Goal: Find contact information: Find contact information

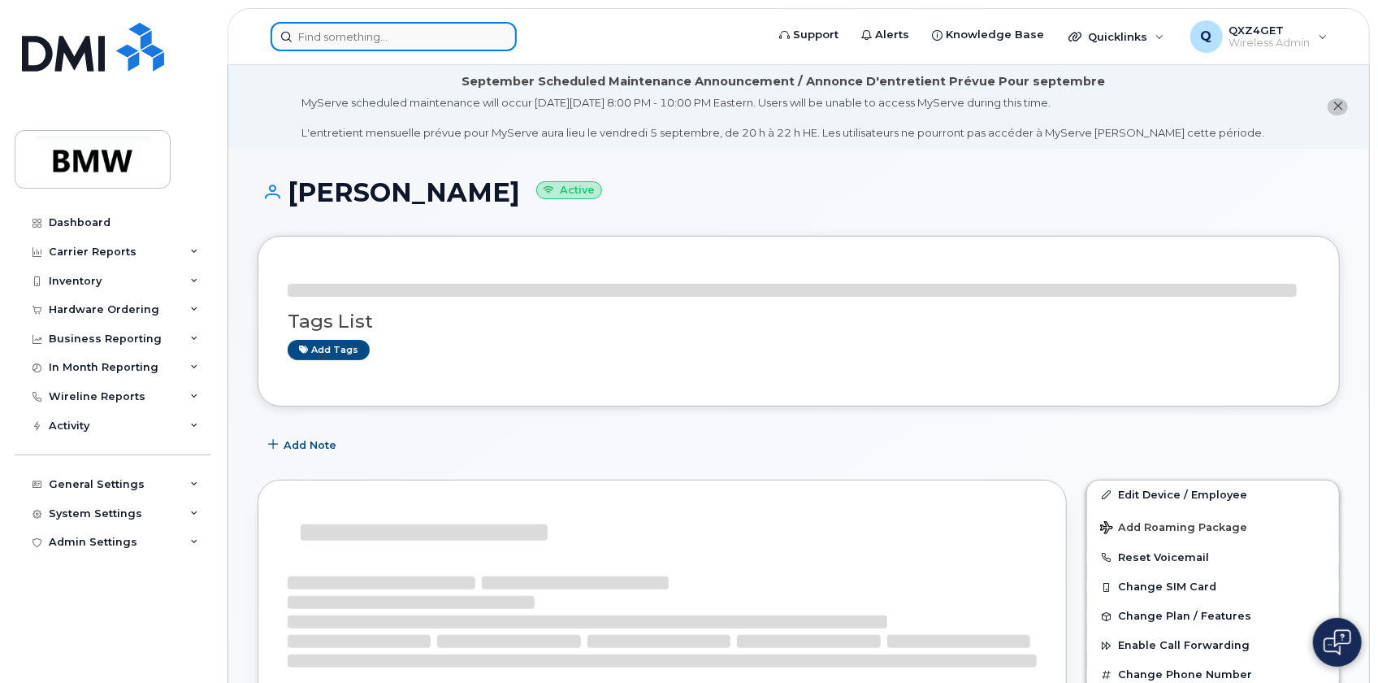
click at [386, 44] on input at bounding box center [394, 36] width 246 height 29
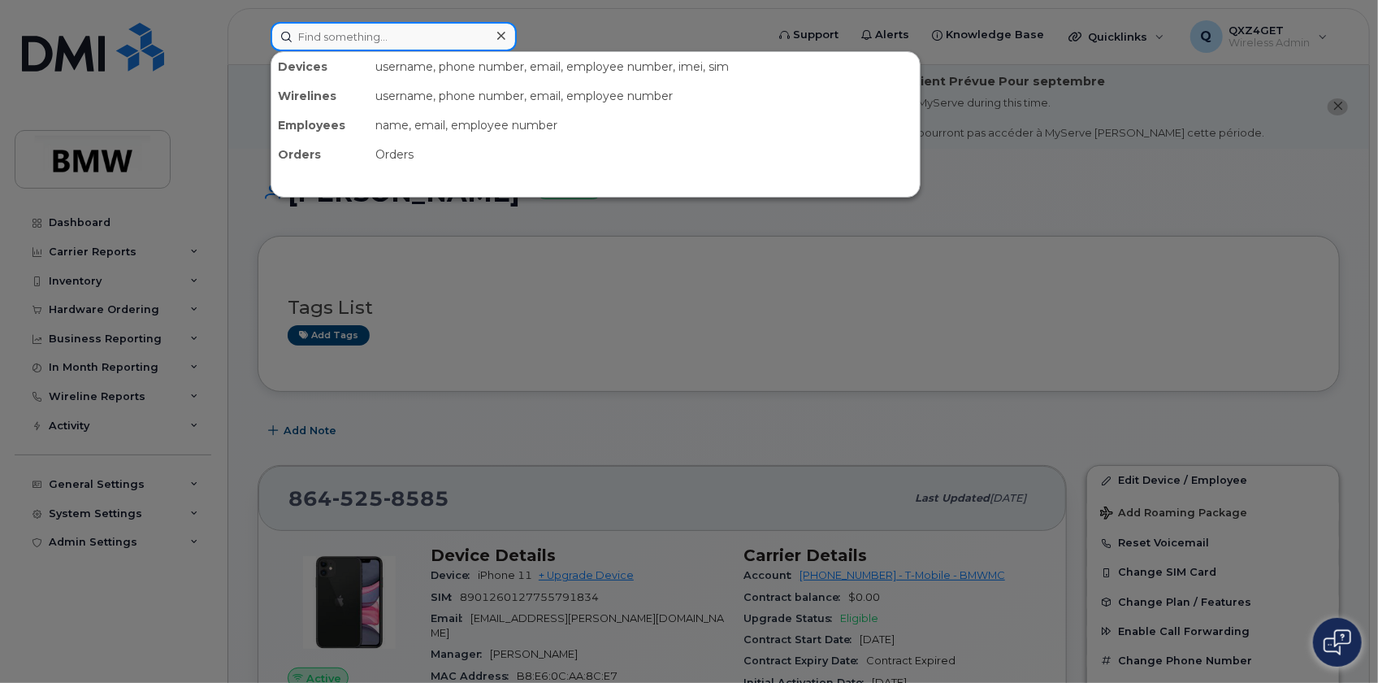
click at [339, 34] on input at bounding box center [394, 36] width 246 height 29
paste input "Bradley Sims"
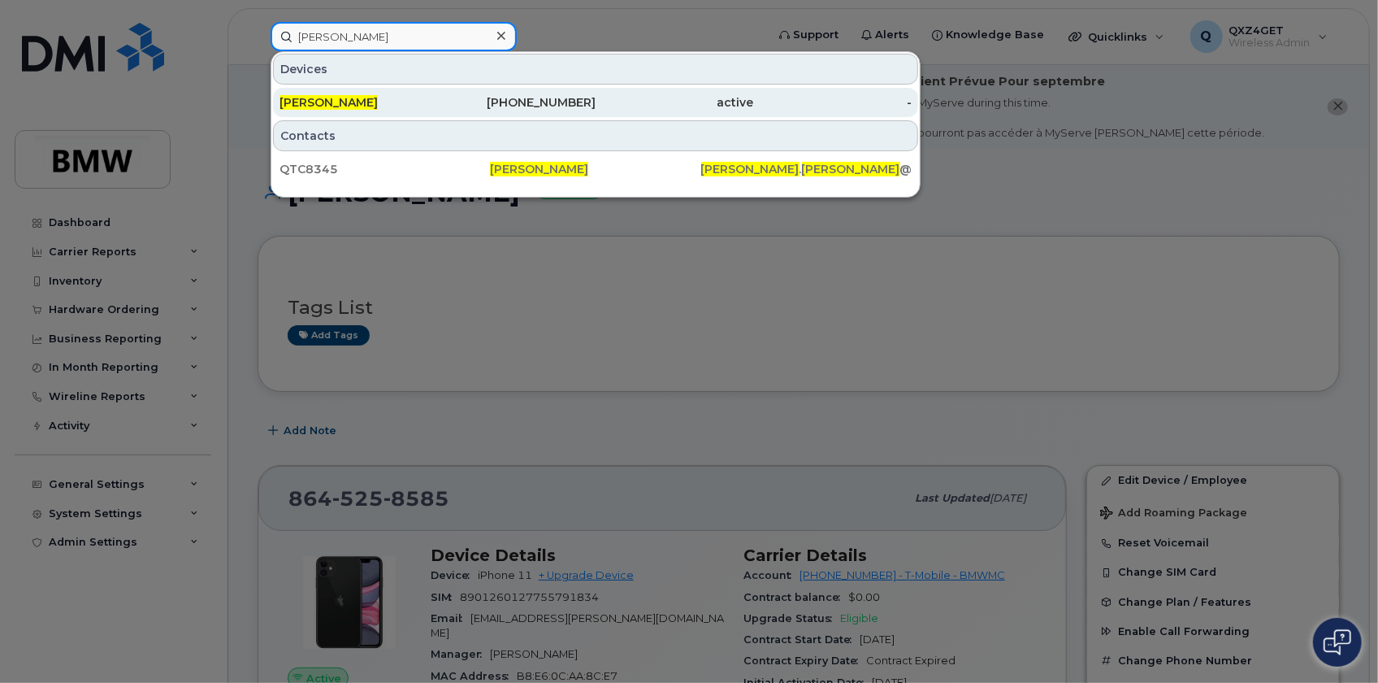
type input "Bradley Sims"
click at [585, 101] on div "864-373-5519" at bounding box center [517, 102] width 158 height 16
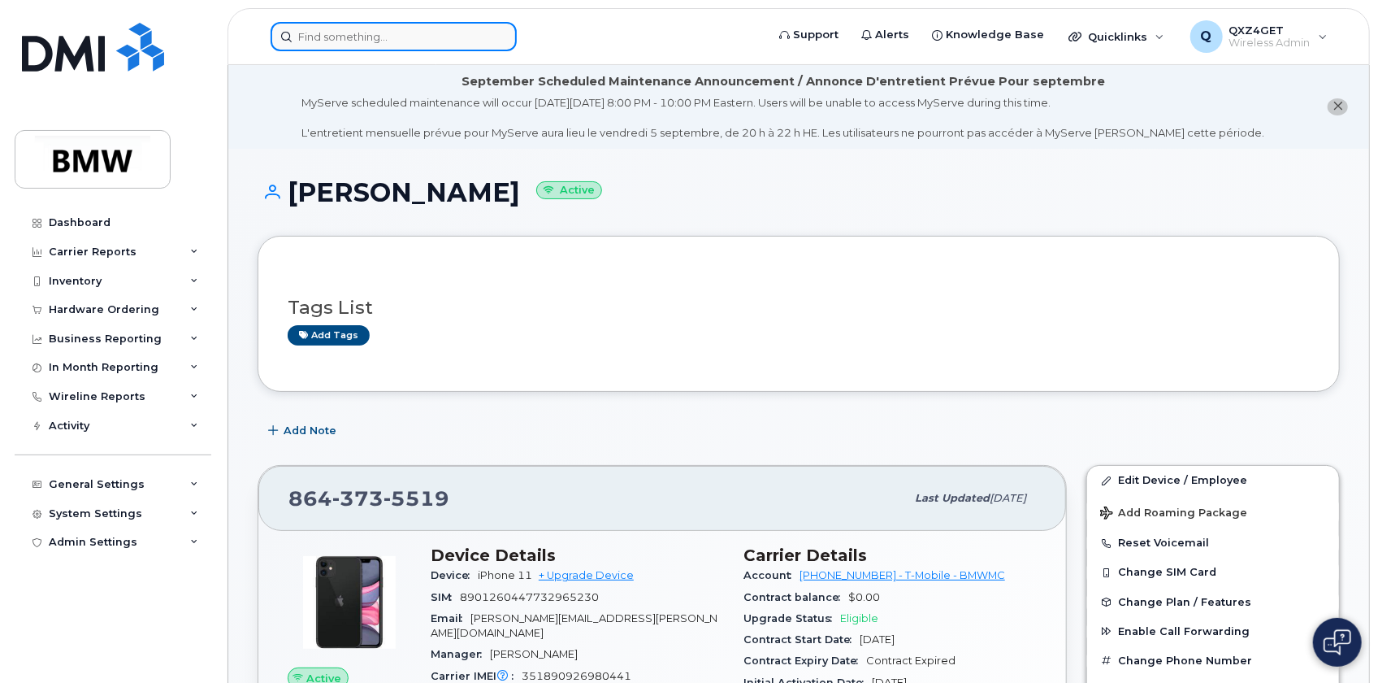
click at [337, 41] on input at bounding box center [394, 36] width 246 height 29
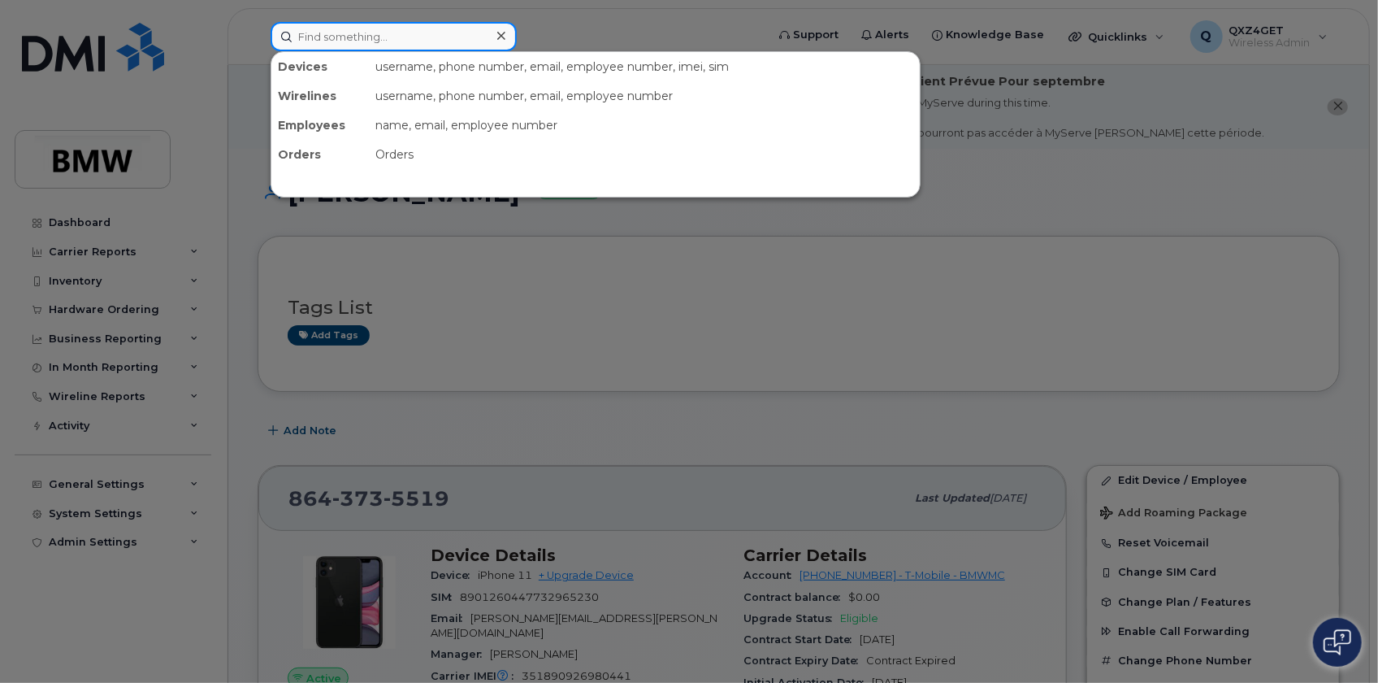
paste input "8648679864"
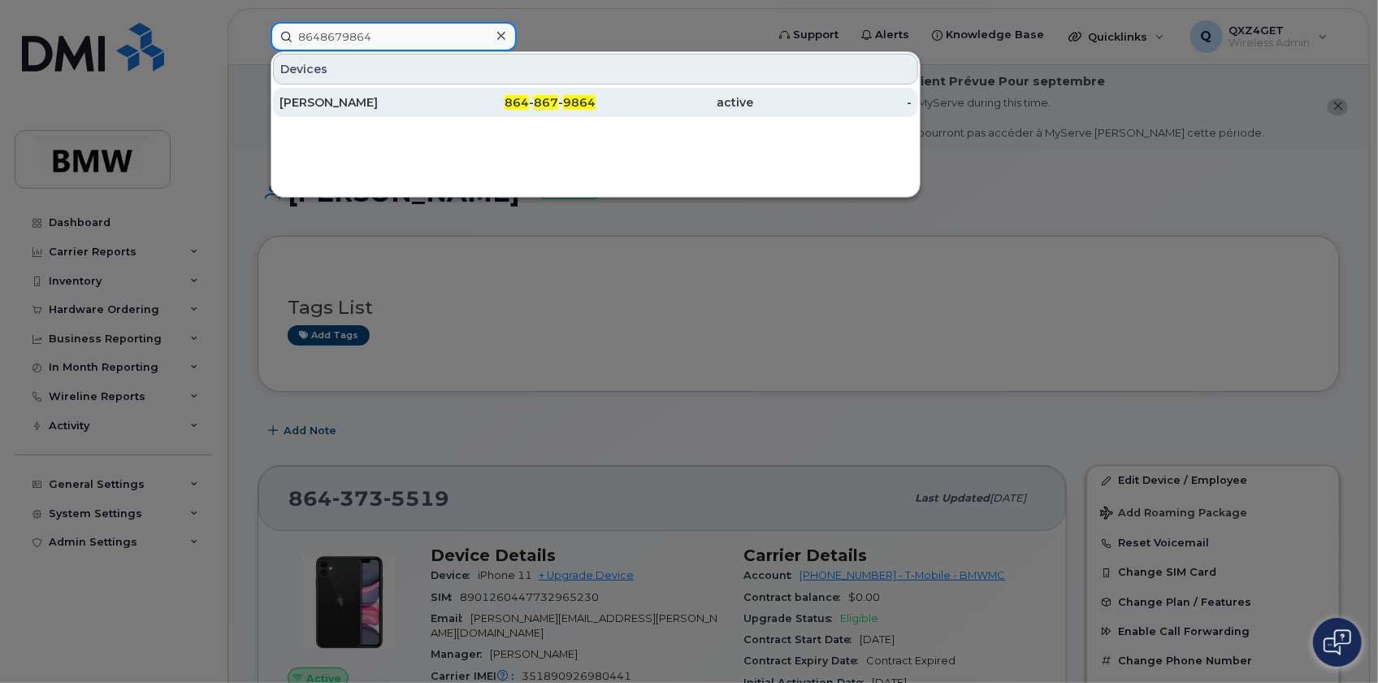
type input "8648679864"
click at [295, 105] on div "Jacob West" at bounding box center [359, 102] width 158 height 16
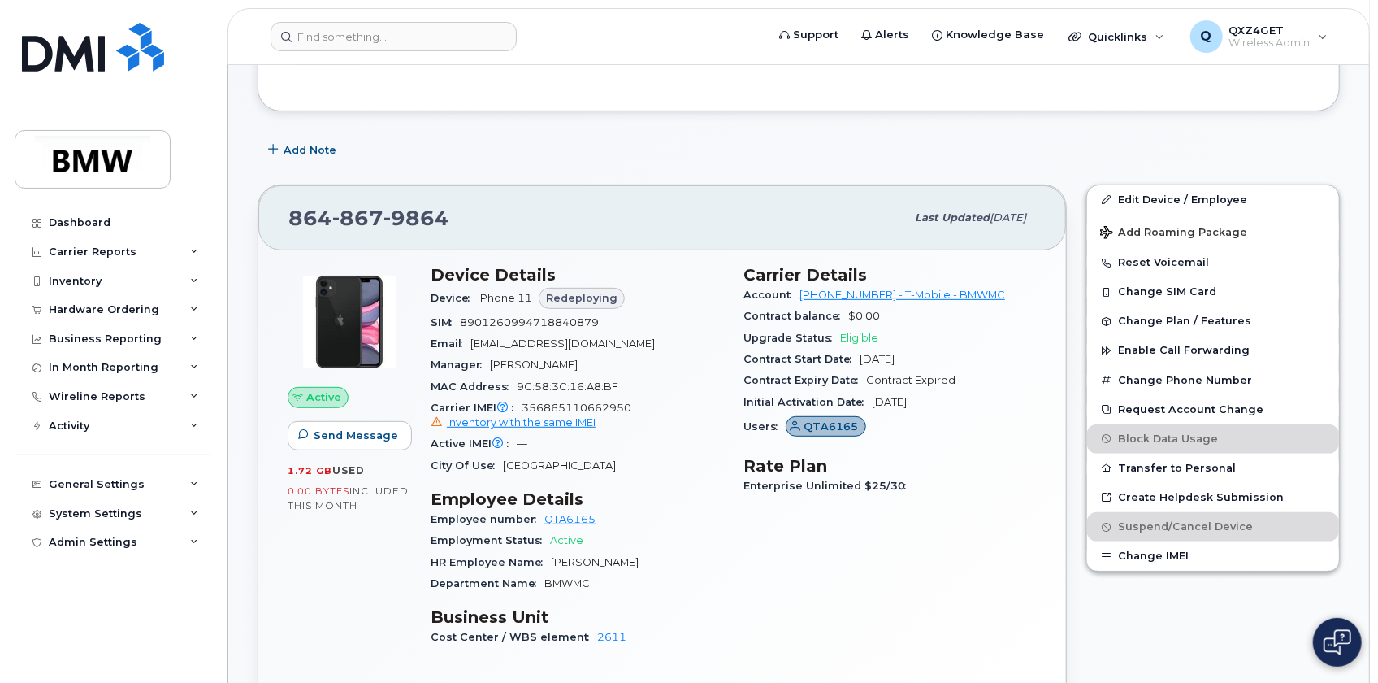
scroll to position [295, 0]
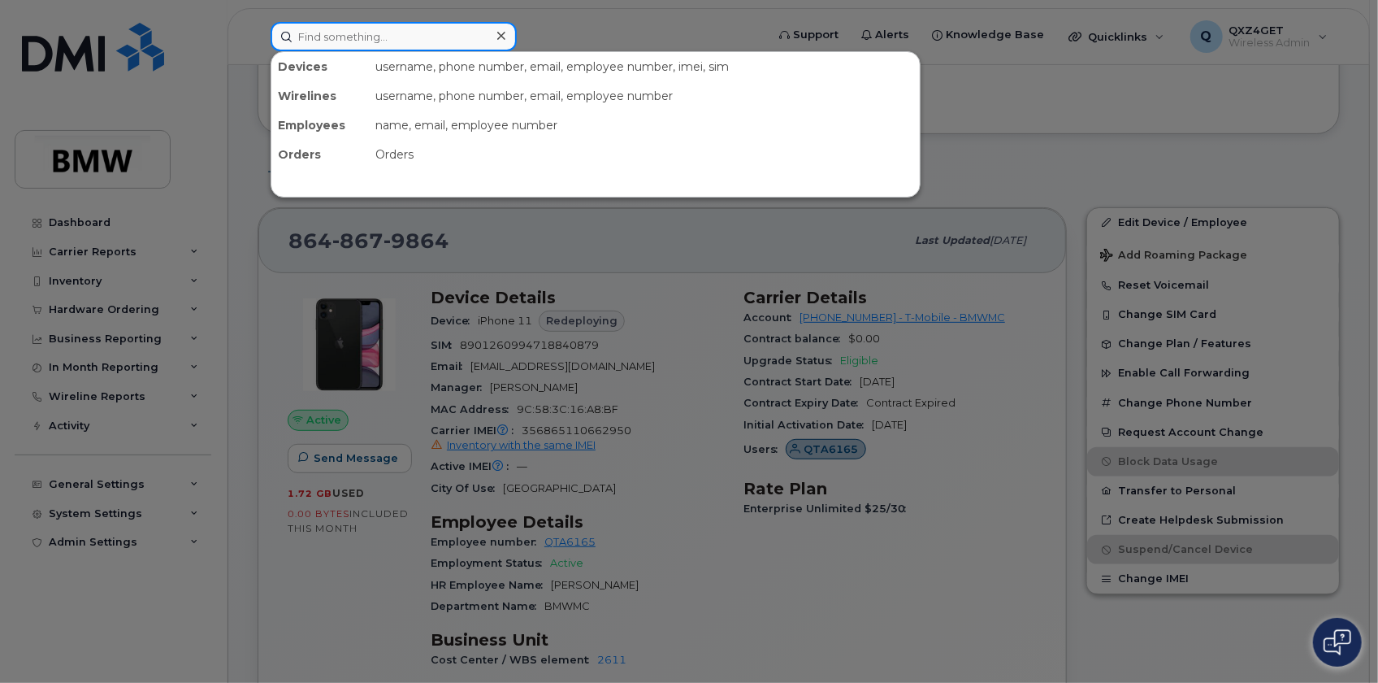
click at [355, 40] on input at bounding box center [394, 36] width 246 height 29
paste input "8642050651"
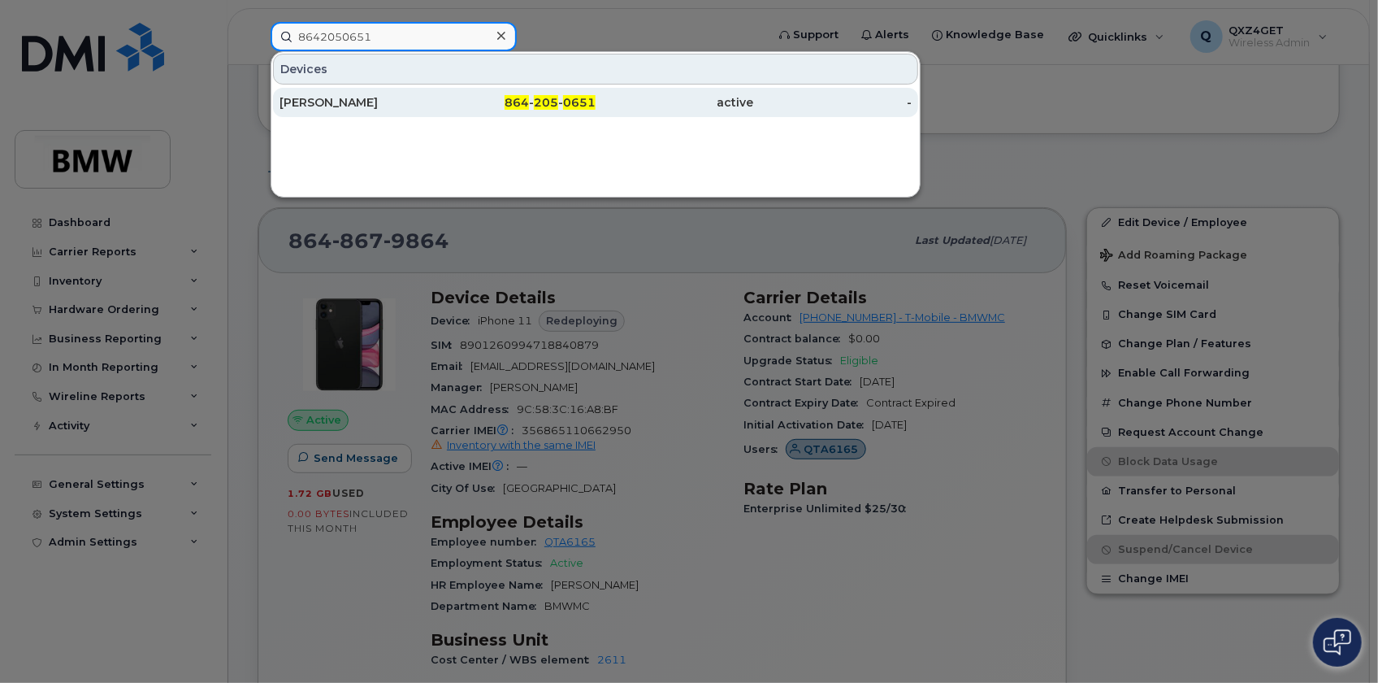
type input "8642050651"
click at [333, 102] on div "Nicole Zander" at bounding box center [359, 102] width 158 height 16
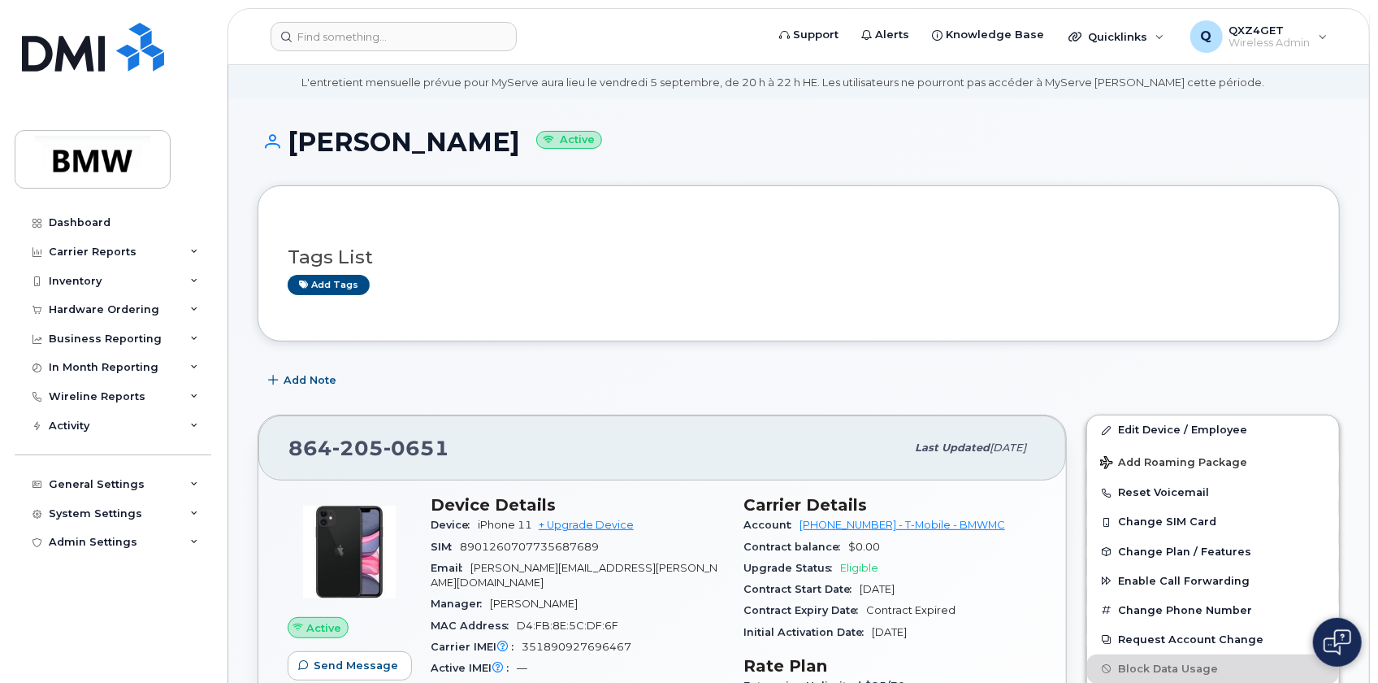
scroll to position [73, 0]
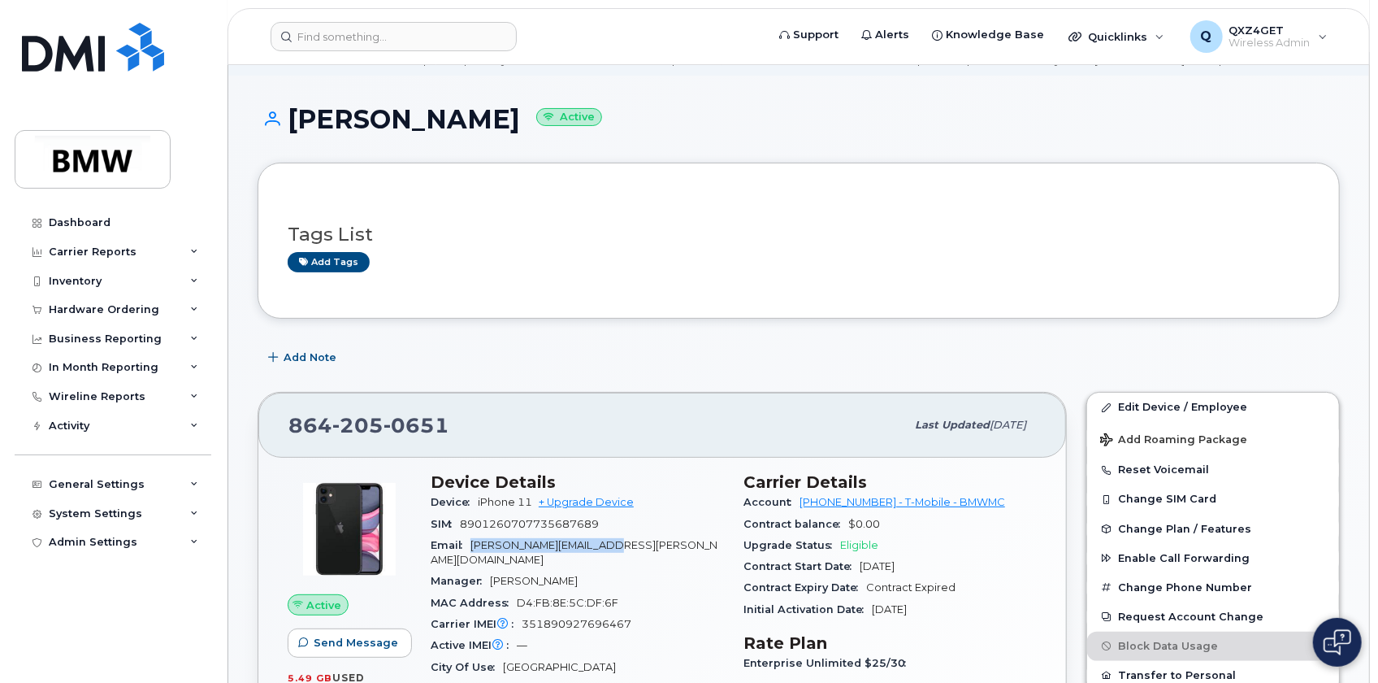
drag, startPoint x: 622, startPoint y: 544, endPoint x: 468, endPoint y: 545, distance: 154.4
click at [466, 545] on div "Email nicole.zander@bmwmc.com" at bounding box center [577, 553] width 293 height 37
copy span "nicole.zander@bmwmc.com"
click at [338, 43] on input at bounding box center [394, 36] width 246 height 29
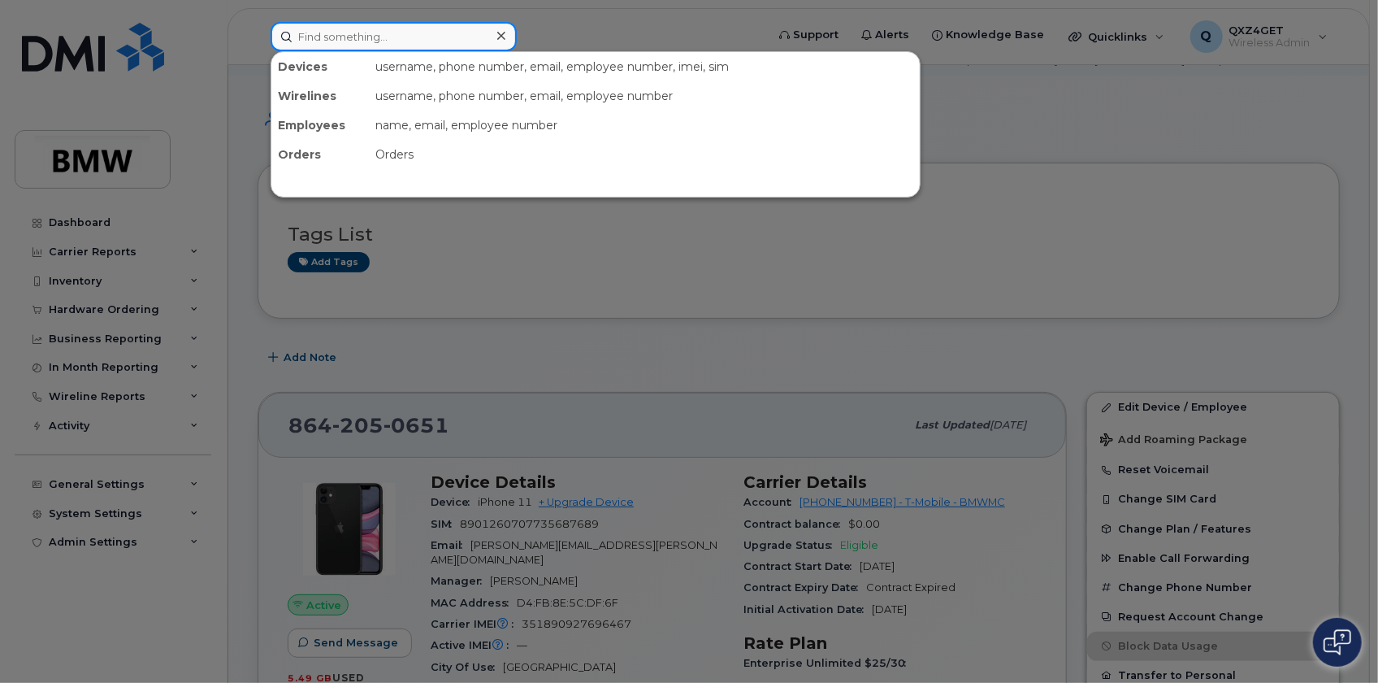
paste input "isaac.kinard@bmwmc.com"
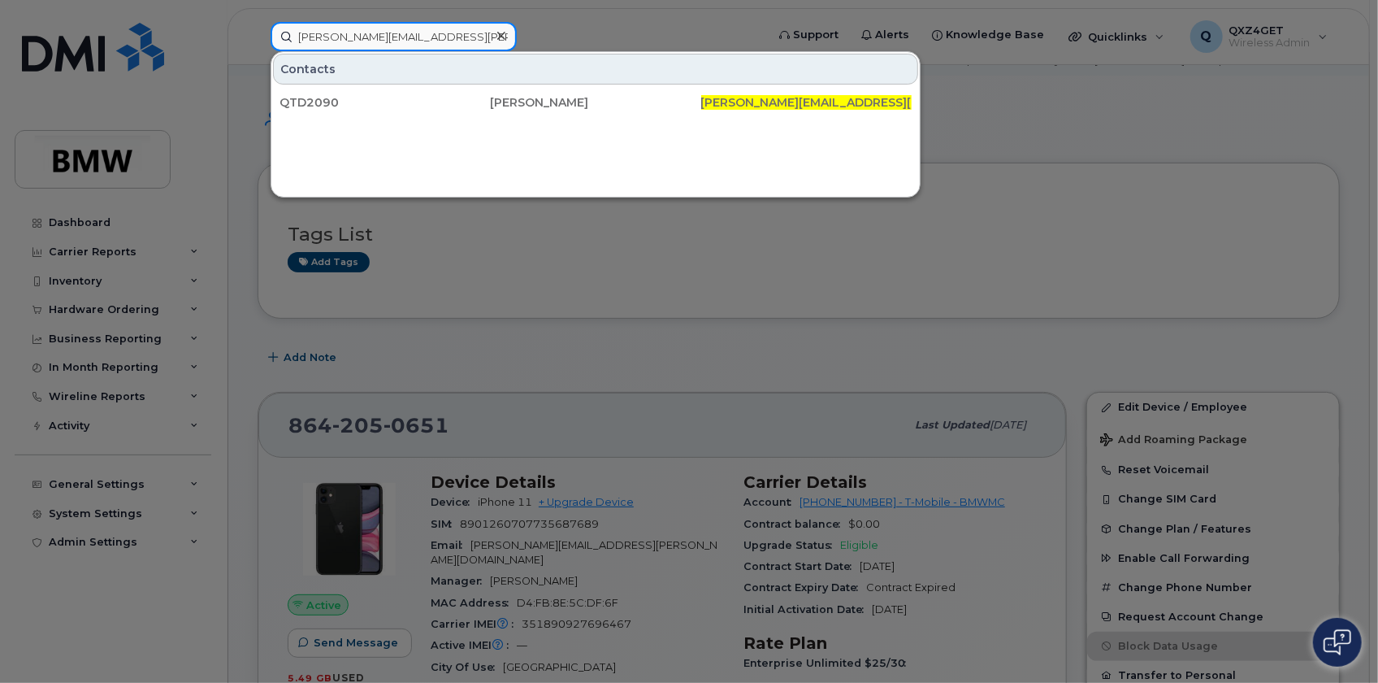
type input "isaac.kinard@bmwmc.com"
click at [497, 33] on icon at bounding box center [501, 35] width 8 height 13
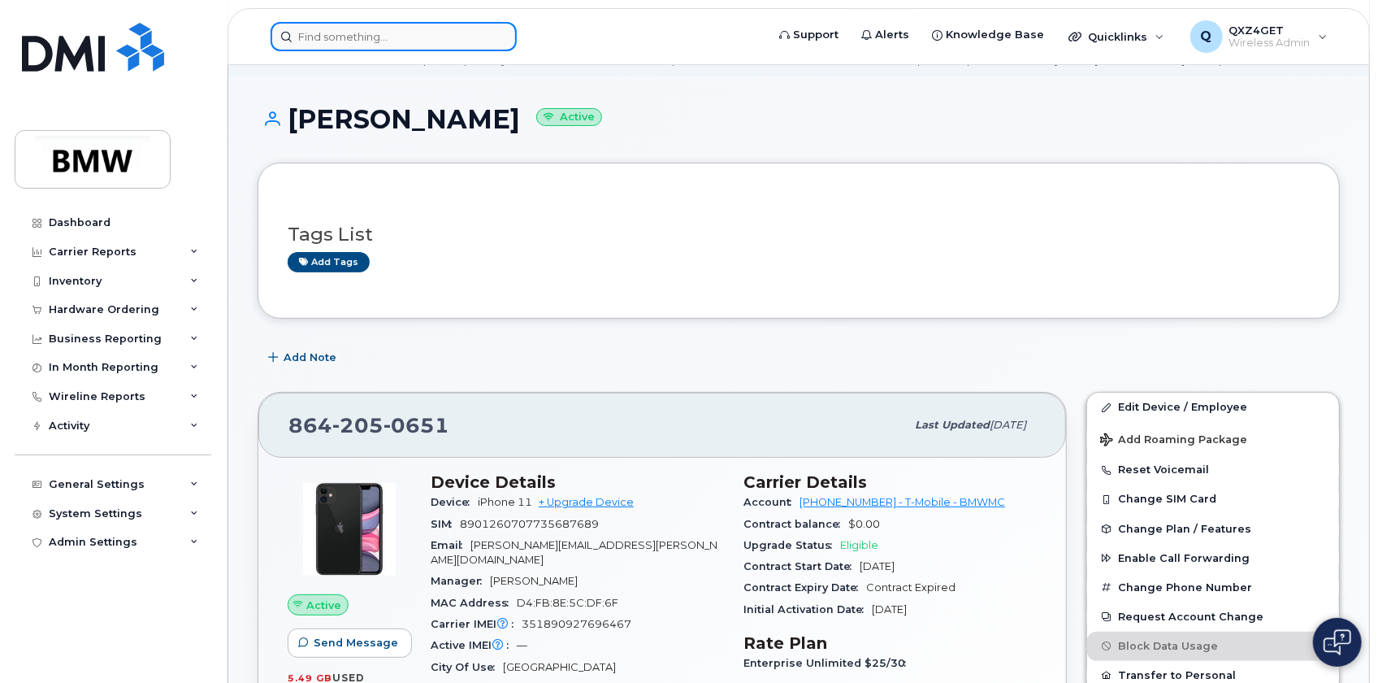
click at [410, 38] on input at bounding box center [394, 36] width 246 height 29
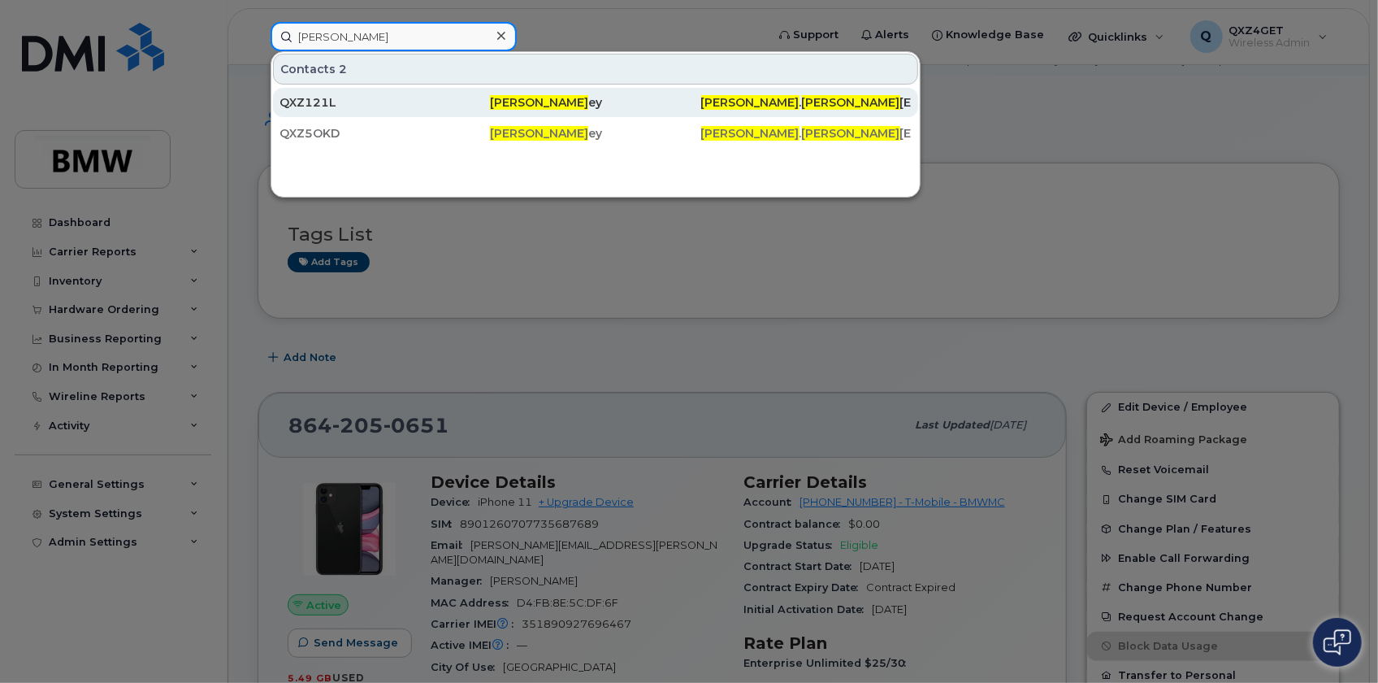
type input "Ronald Kell"
click at [529, 102] on span "Ronald Kell" at bounding box center [539, 102] width 98 height 15
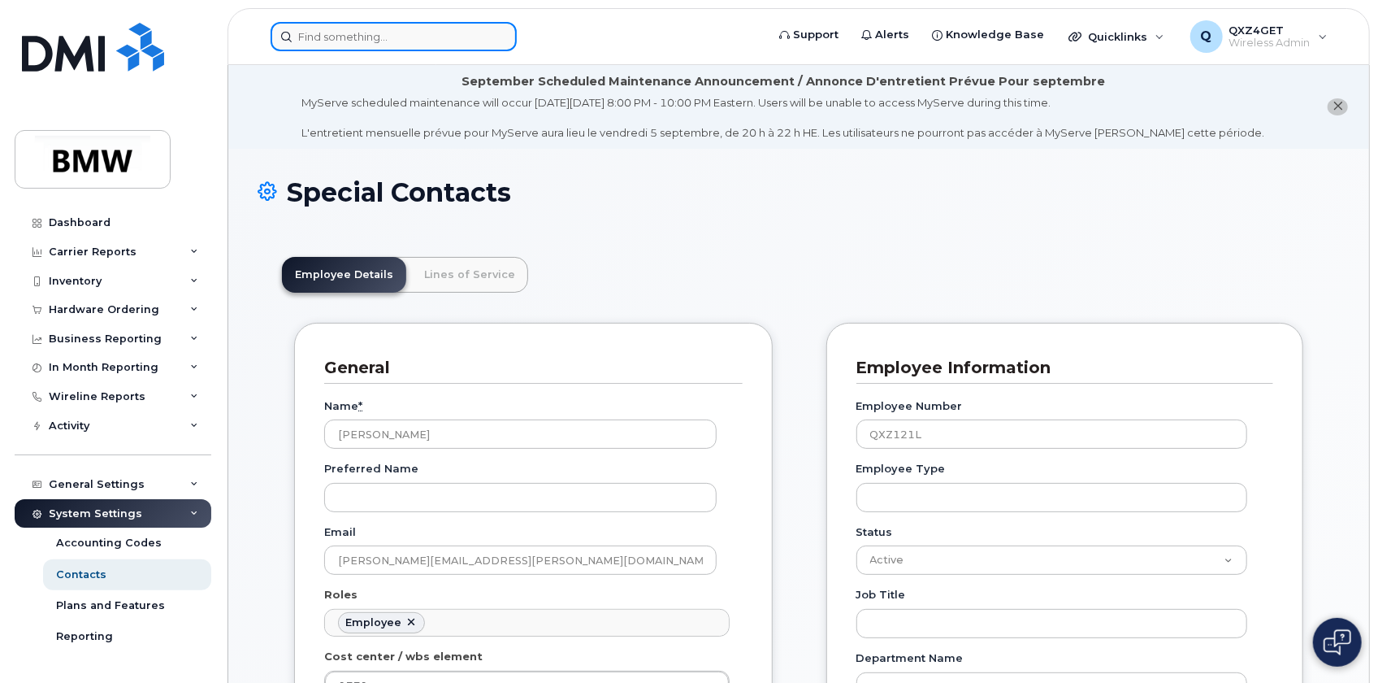
click at [331, 28] on input at bounding box center [394, 36] width 246 height 29
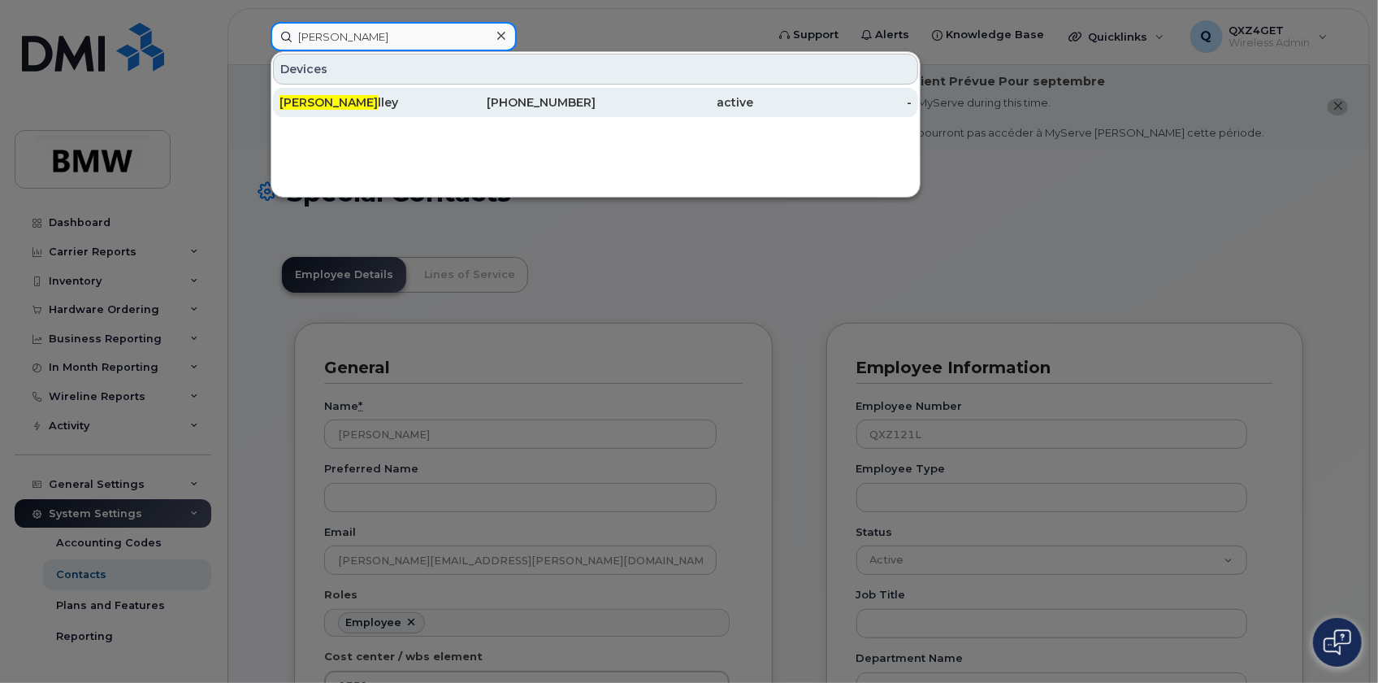
type input "[PERSON_NAME]"
click at [552, 103] on div "[PHONE_NUMBER]" at bounding box center [517, 102] width 158 height 16
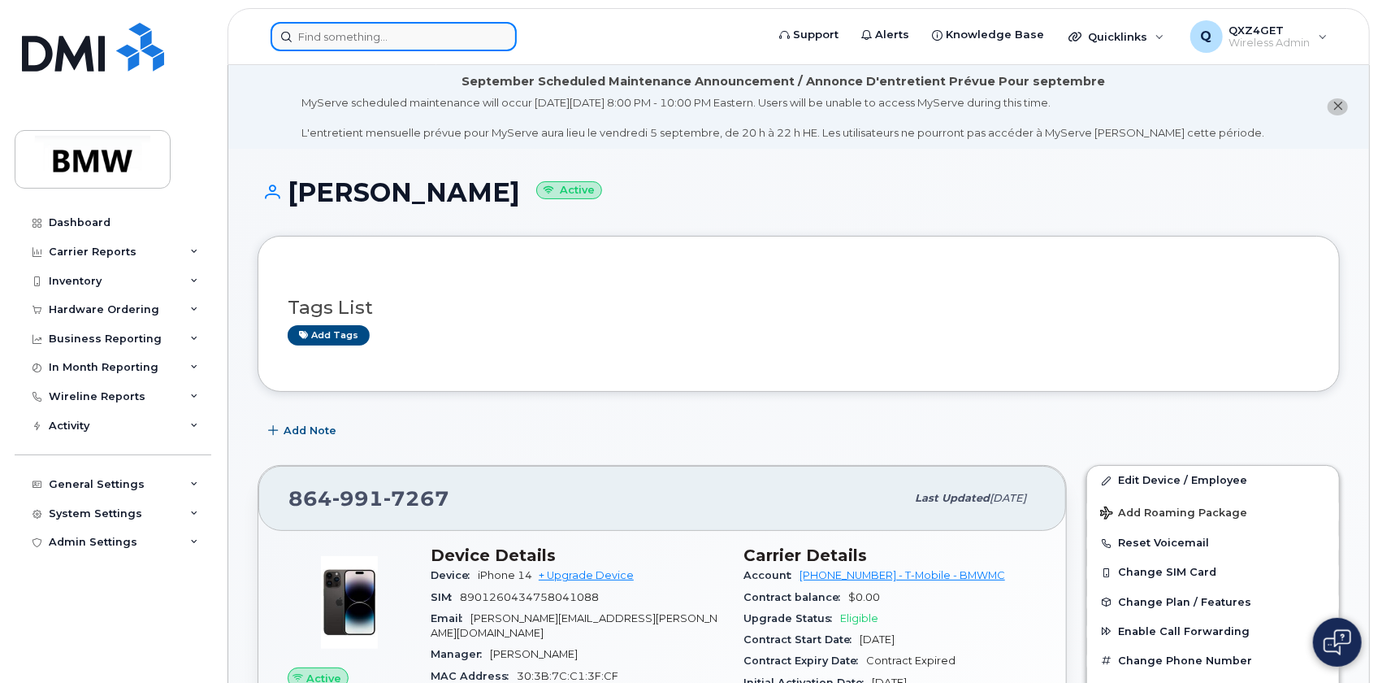
click at [332, 39] on input at bounding box center [394, 36] width 246 height 29
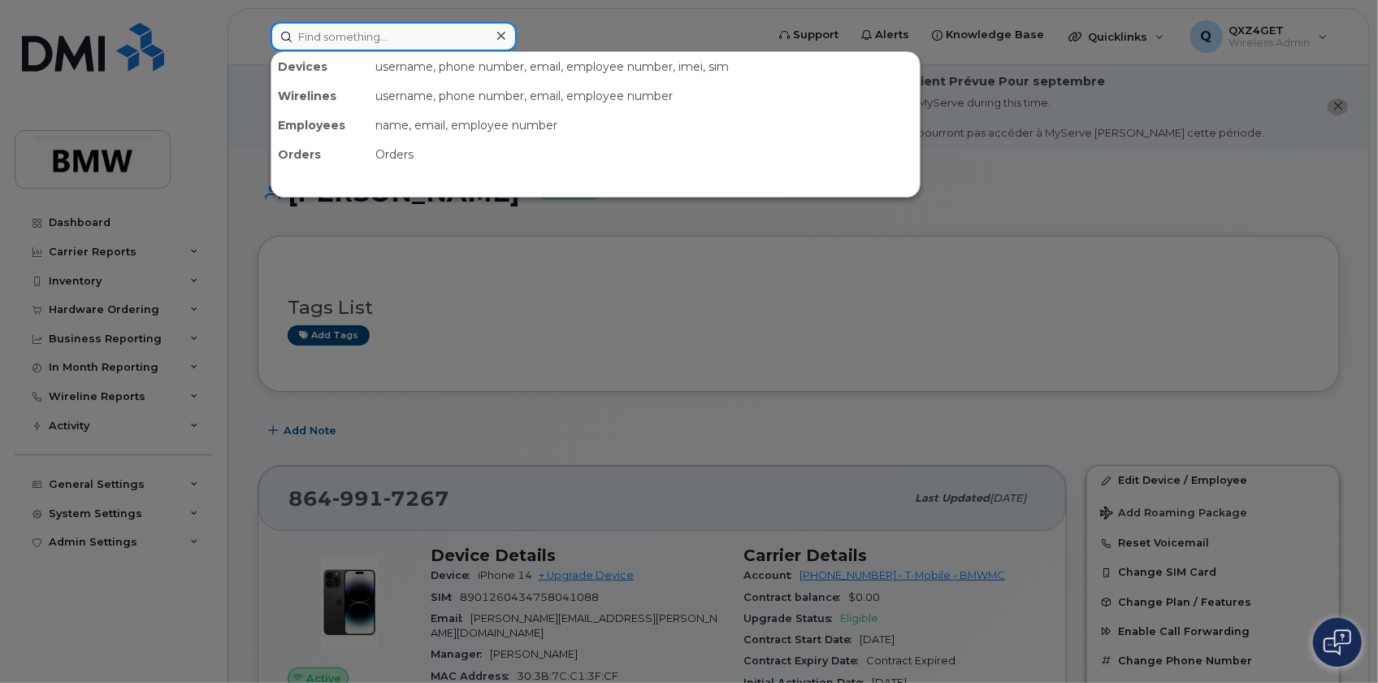
paste input "[PERSON_NAME][EMAIL_ADDRESS][DOMAIN_NAME]"
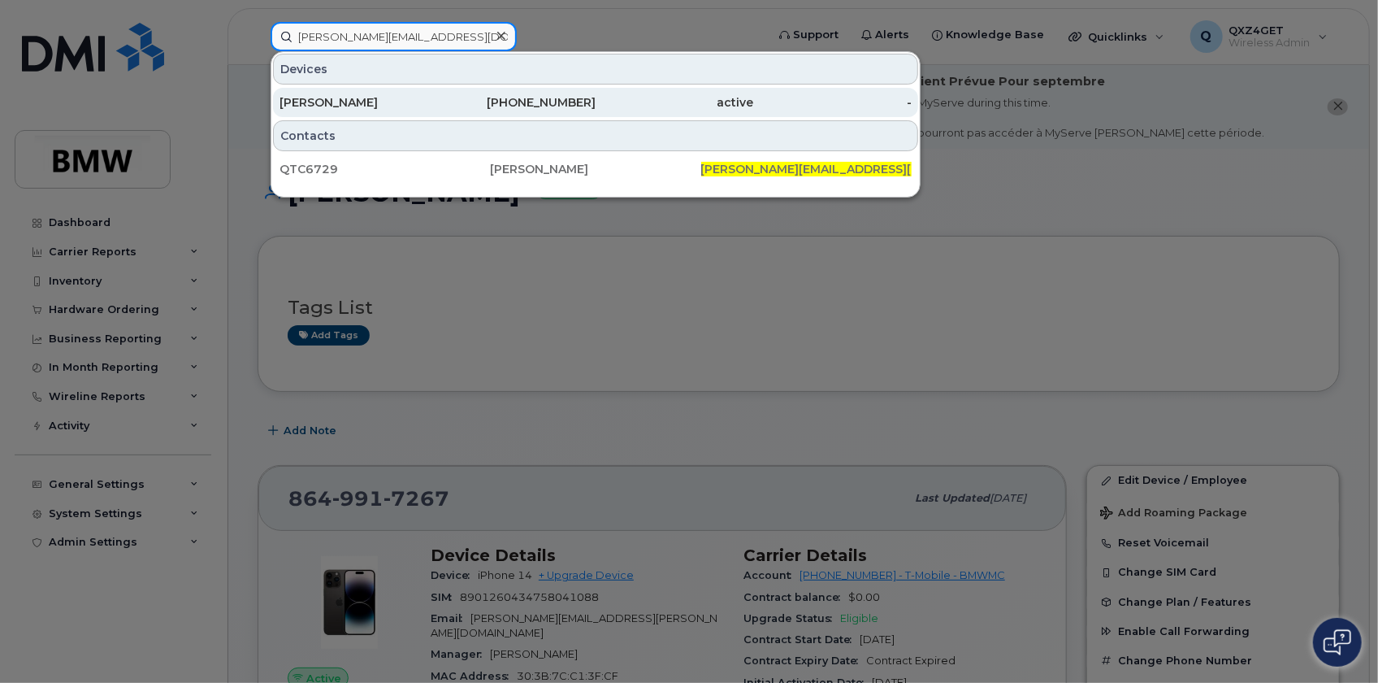
type input "[PERSON_NAME][EMAIL_ADDRESS][DOMAIN_NAME]"
click at [366, 103] on div "[PERSON_NAME]" at bounding box center [359, 102] width 158 height 16
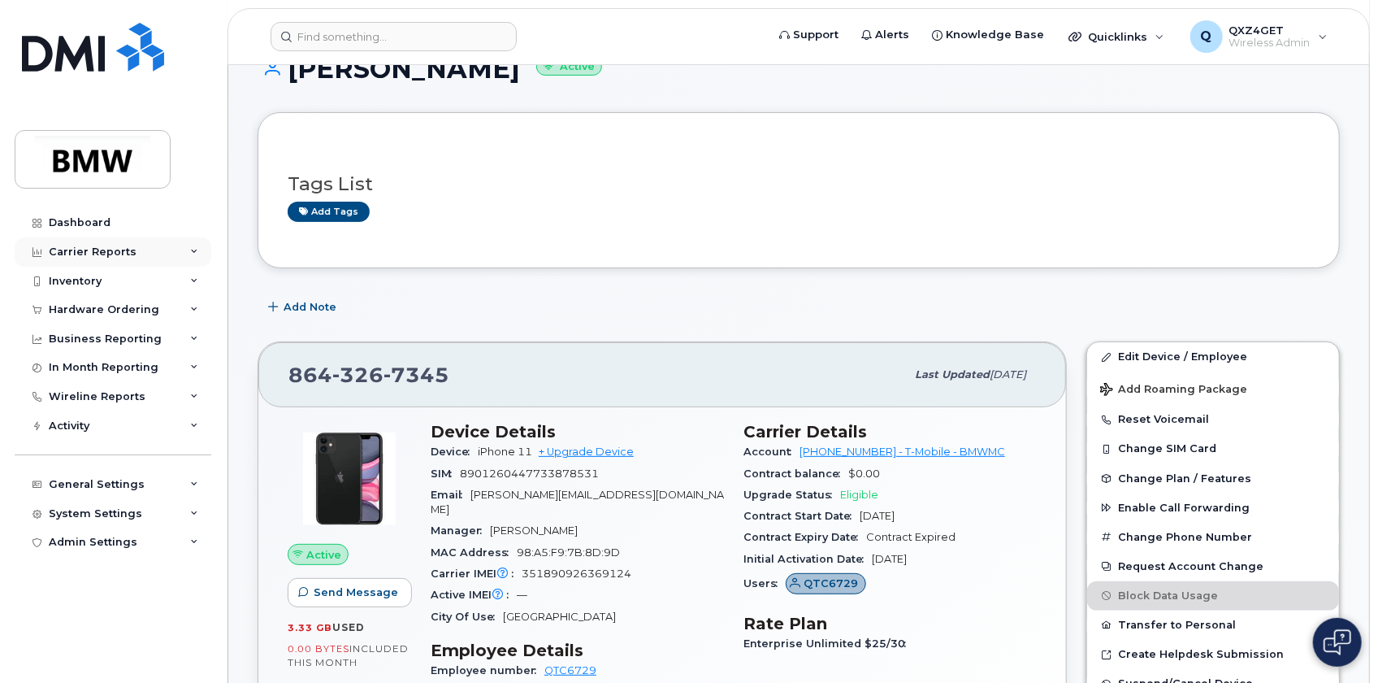
scroll to position [147, 0]
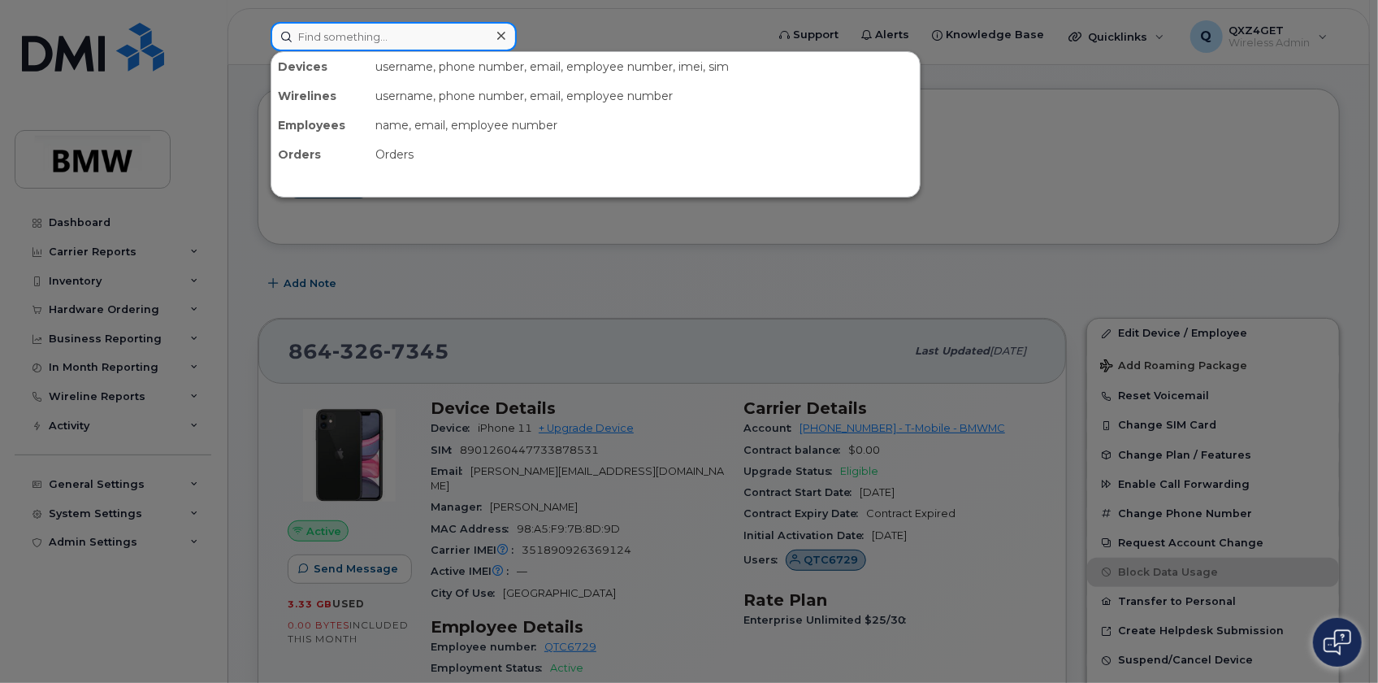
click at [374, 43] on input at bounding box center [394, 36] width 246 height 29
paste input "[PERSON_NAME][EMAIL_ADDRESS][PERSON_NAME][DOMAIN_NAME]"
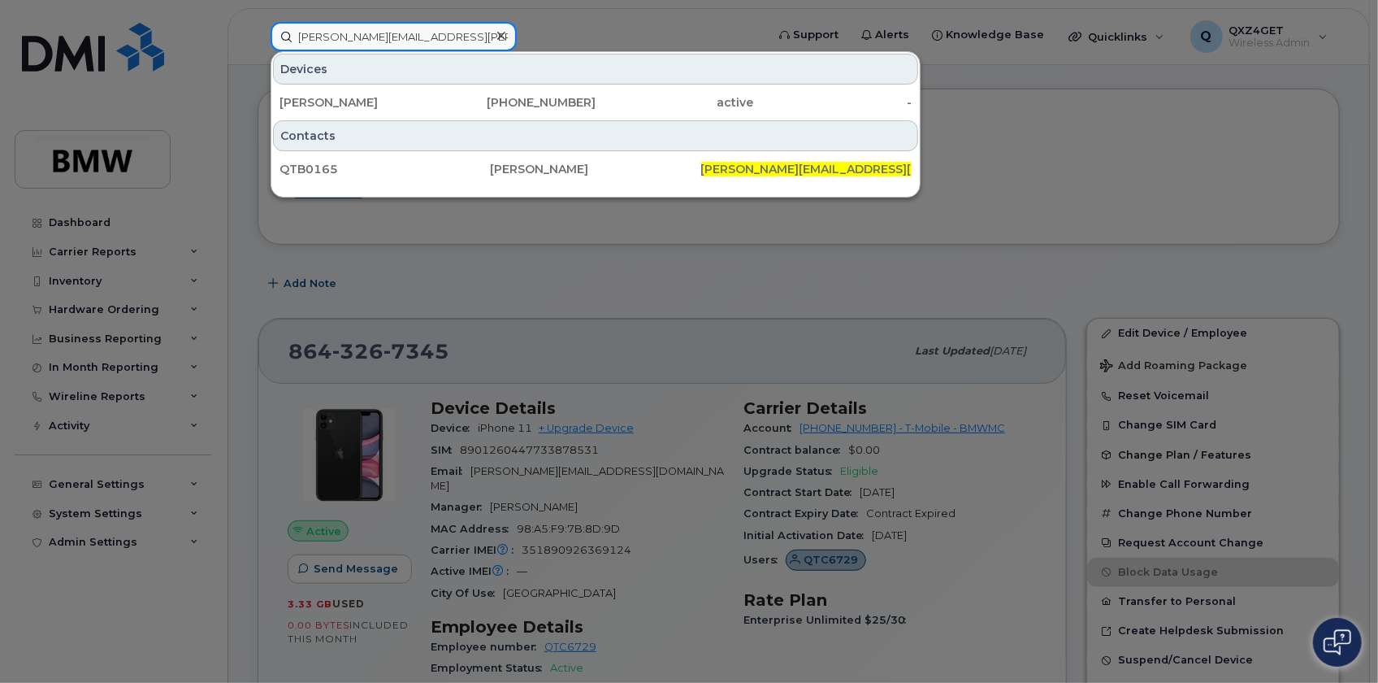
type input "[PERSON_NAME][EMAIL_ADDRESS][PERSON_NAME][DOMAIN_NAME]"
